Goal: Information Seeking & Learning: Learn about a topic

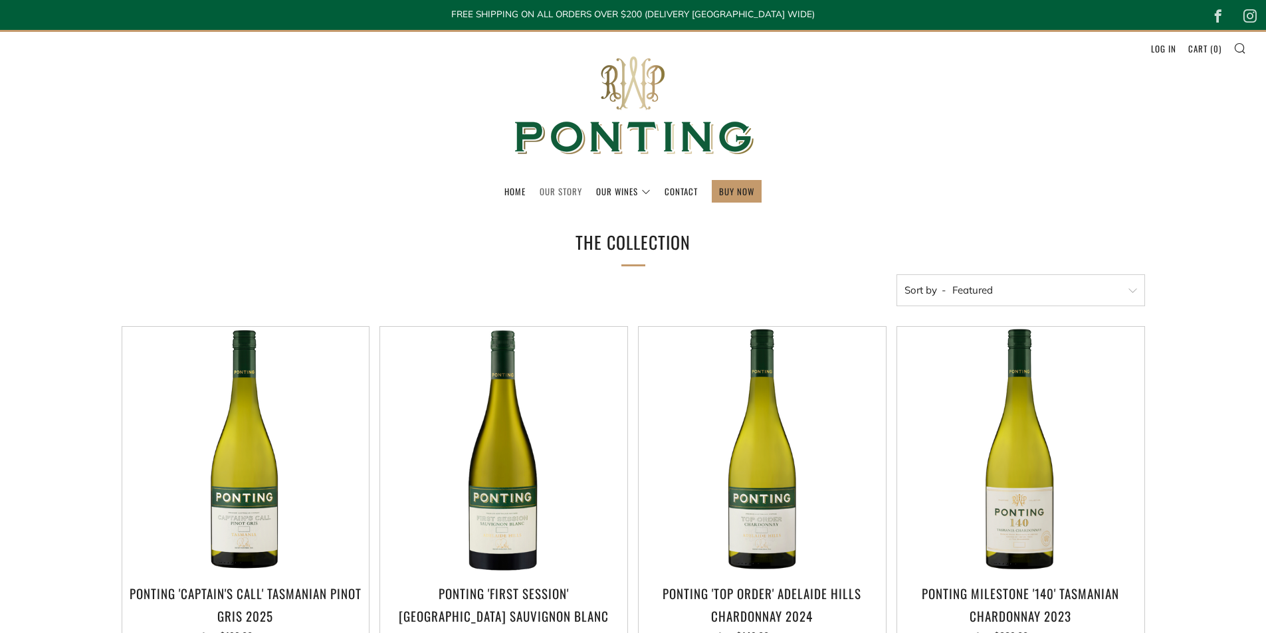
click at [569, 191] on link "Our Story" at bounding box center [560, 191] width 43 height 21
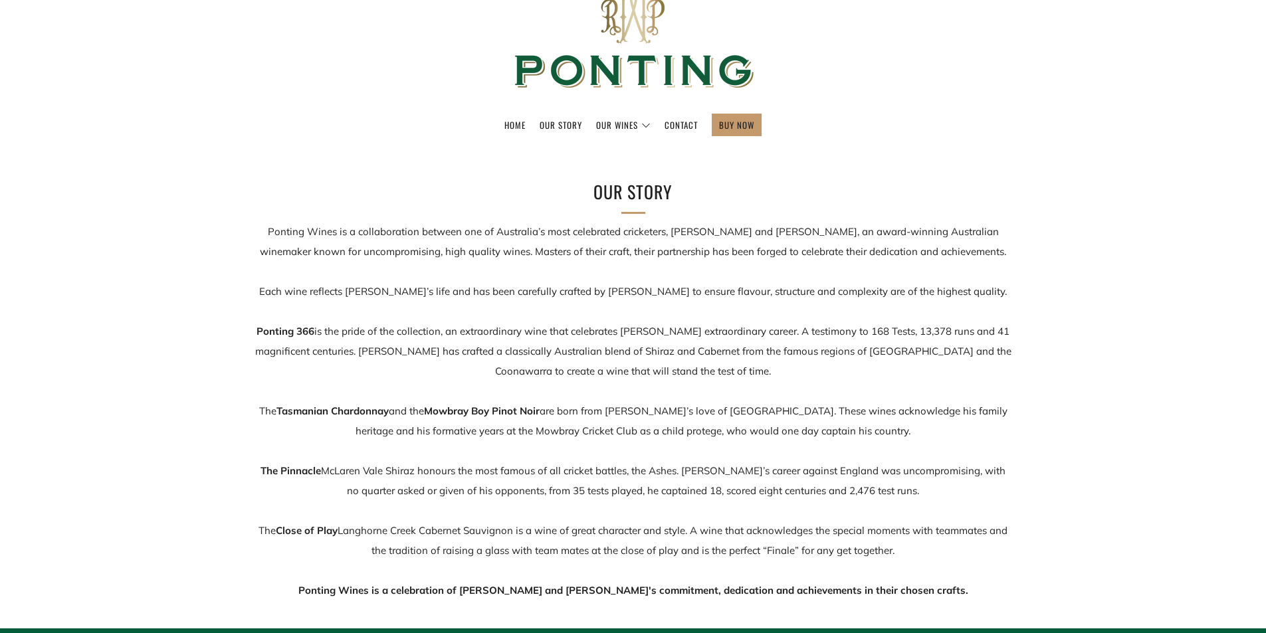
scroll to position [133, 0]
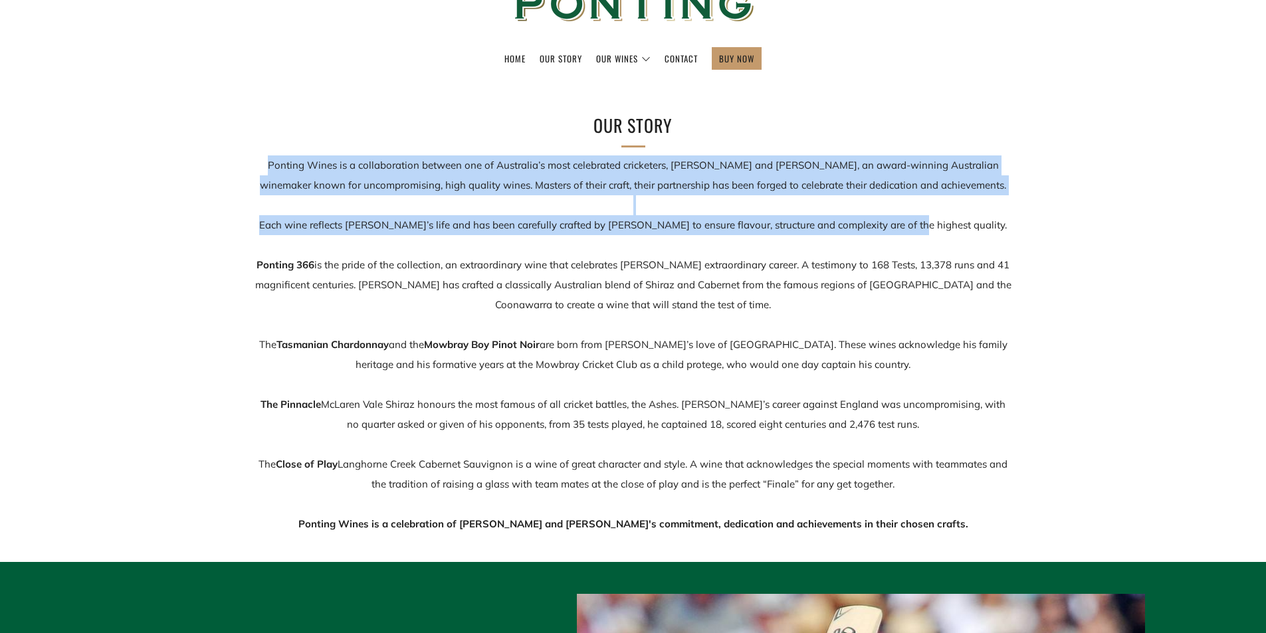
drag, startPoint x: 259, startPoint y: 163, endPoint x: 927, endPoint y: 222, distance: 670.3
click at [951, 229] on p "Ponting Wines is a collaboration between one of Australia’s most celebrated cri…" at bounding box center [632, 344] width 757 height 379
copy p "Ponting Wines is a collaboration between one of Australia’s most celebrated cri…"
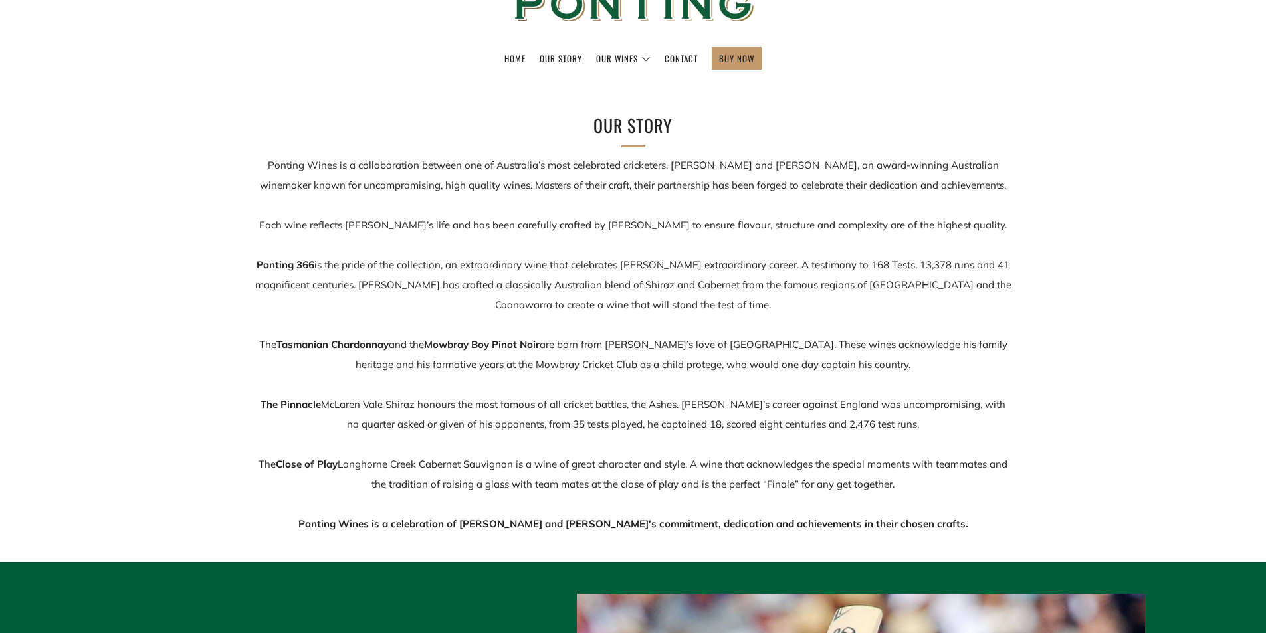
drag, startPoint x: 844, startPoint y: 97, endPoint x: 854, endPoint y: 95, distance: 10.8
click at [847, 96] on section "Our Story Ponting Wines is a collaboration between one of Australia’s most cele…" at bounding box center [633, 306] width 1266 height 456
